Goal: Task Accomplishment & Management: Use online tool/utility

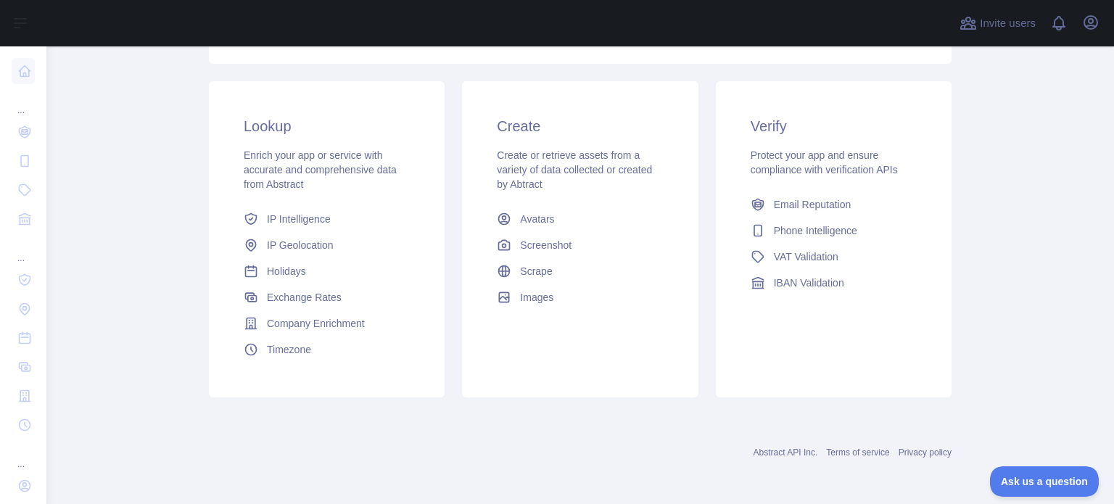
scroll to position [145, 0]
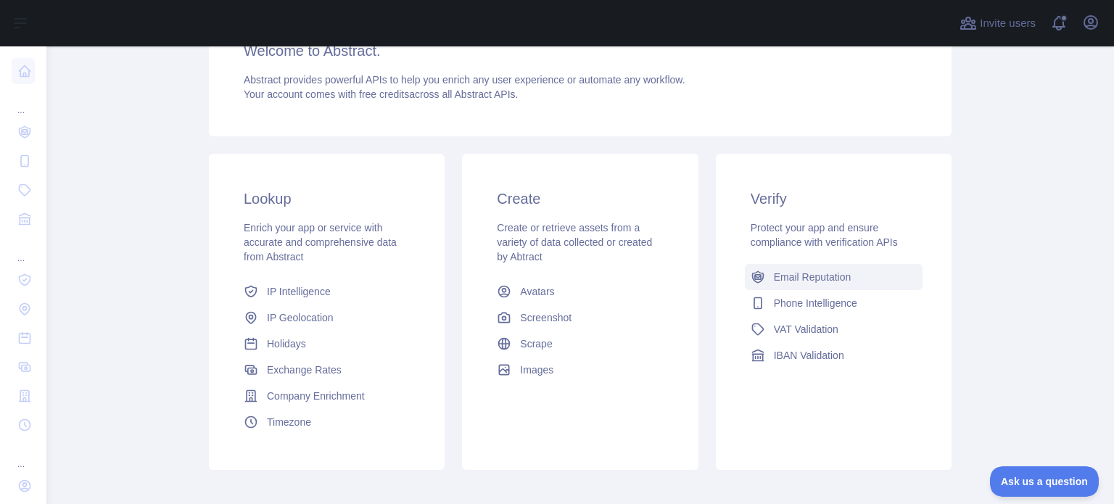
click at [793, 278] on span "Email Reputation" at bounding box center [813, 277] width 78 height 15
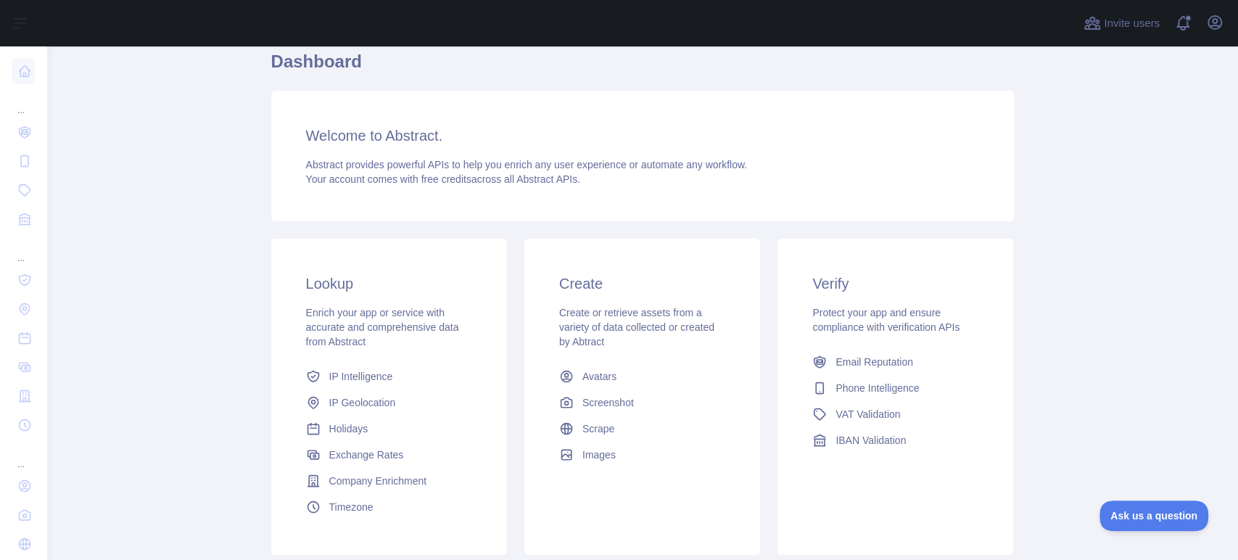
scroll to position [59, 0]
click at [853, 357] on span "Email Reputation" at bounding box center [874, 363] width 78 height 15
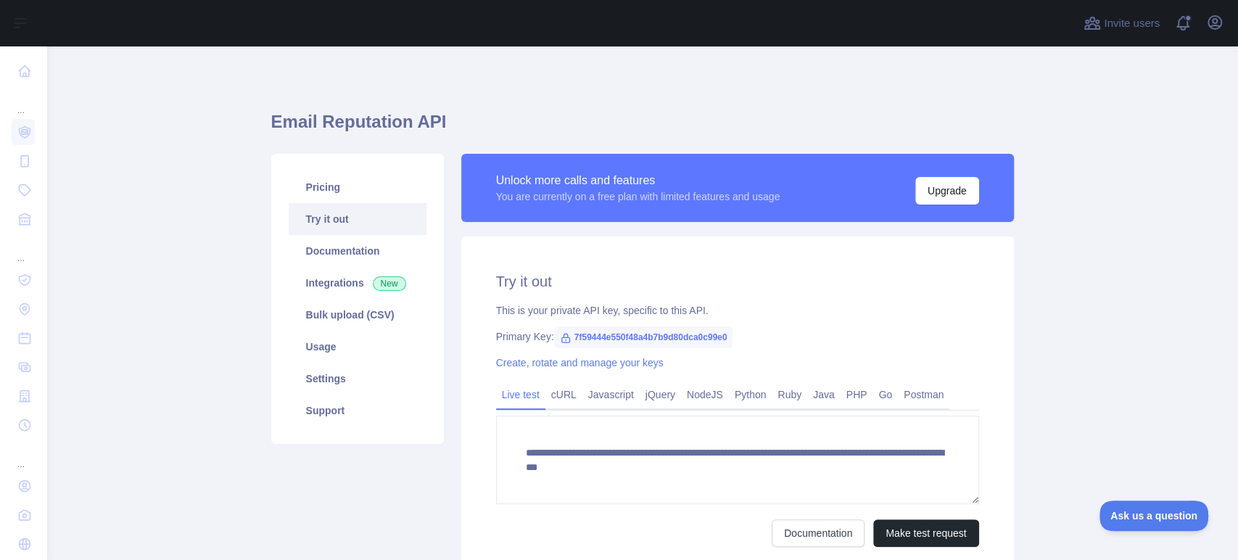
scroll to position [80, 0]
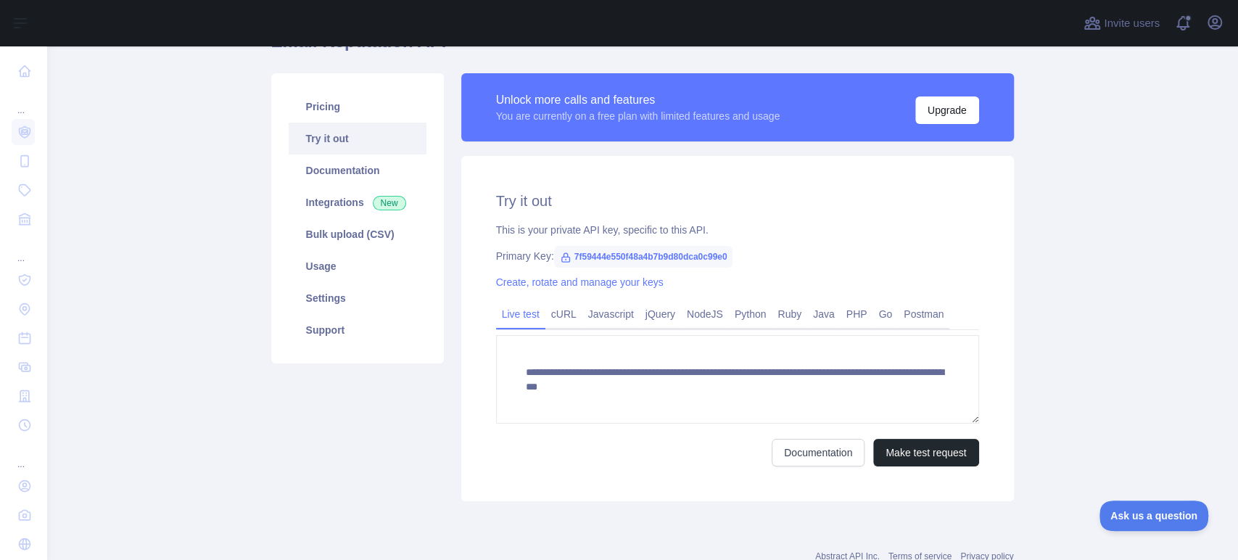
click at [679, 255] on span "7f59444e550f48a4b7b9d80dca0c99e0" at bounding box center [643, 257] width 179 height 22
click at [632, 254] on span "7f59444e550f48a4b7b9d80dca0c99e0" at bounding box center [643, 257] width 179 height 22
copy span "7f59444e550f48a4b7b9d80dca0c99e0"
